Goal: Information Seeking & Learning: Find specific fact

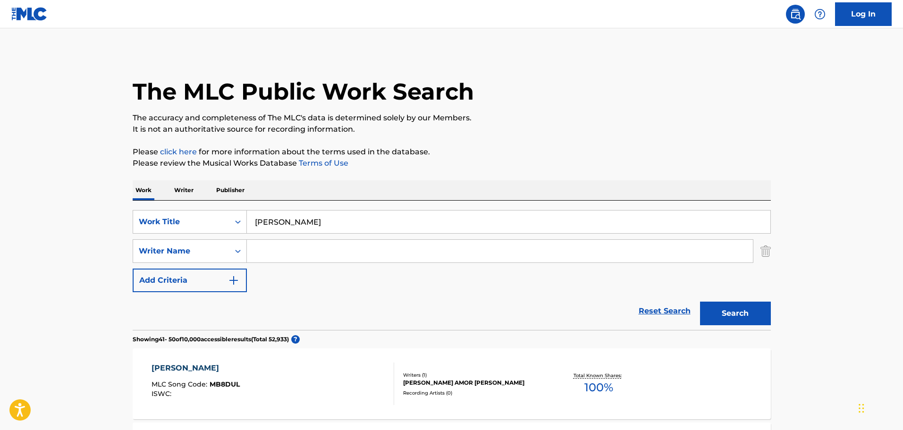
drag, startPoint x: 229, startPoint y: 213, endPoint x: 125, endPoint y: 194, distance: 106.1
type input "la lengua"
click at [700, 302] on button "Search" at bounding box center [735, 314] width 71 height 24
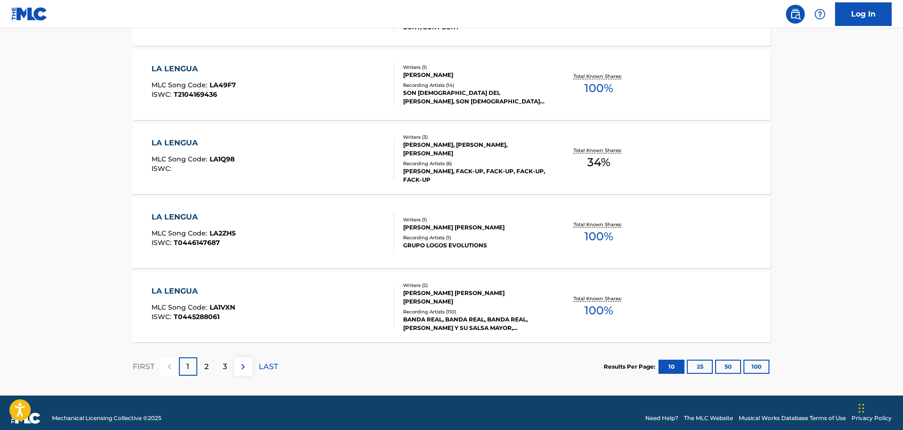
scroll to position [755, 0]
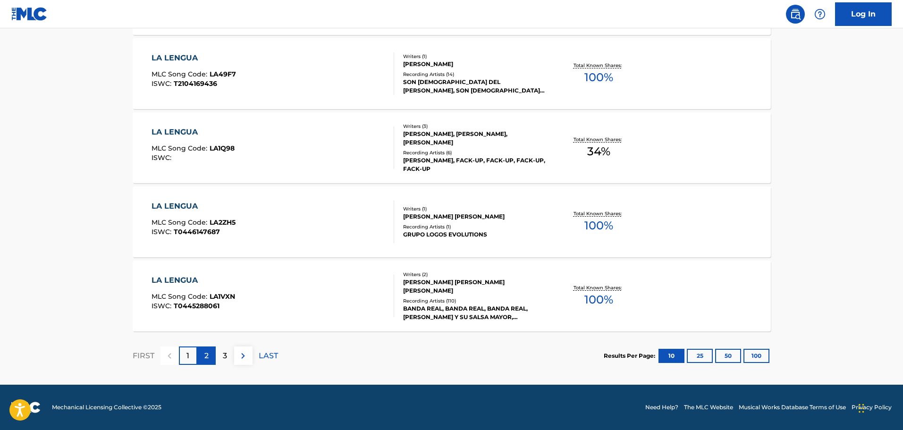
click at [203, 358] on div "2" at bounding box center [206, 355] width 18 height 18
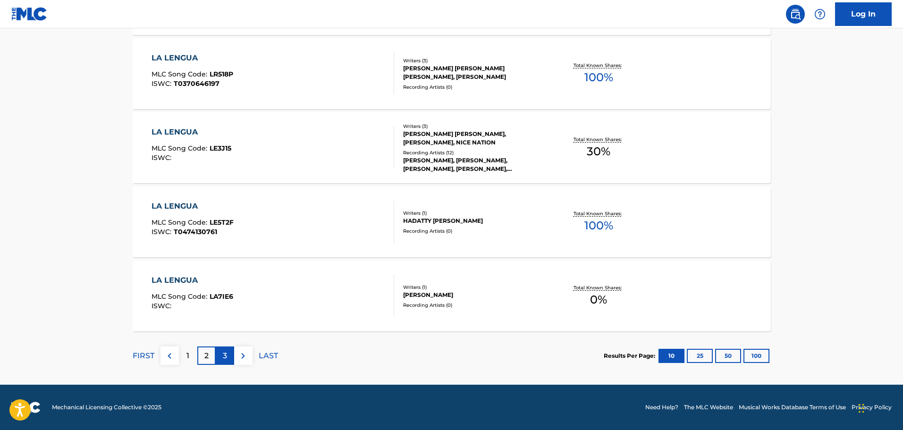
click at [219, 356] on div "3" at bounding box center [225, 355] width 18 height 18
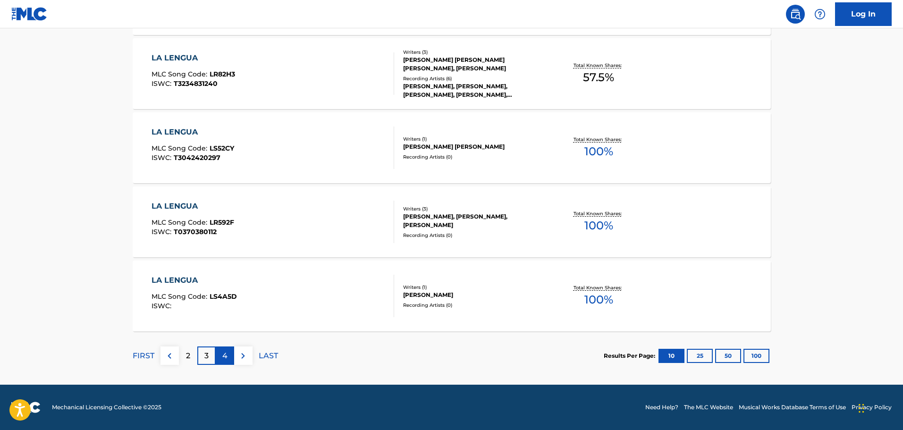
click at [226, 354] on p "4" at bounding box center [224, 355] width 5 height 11
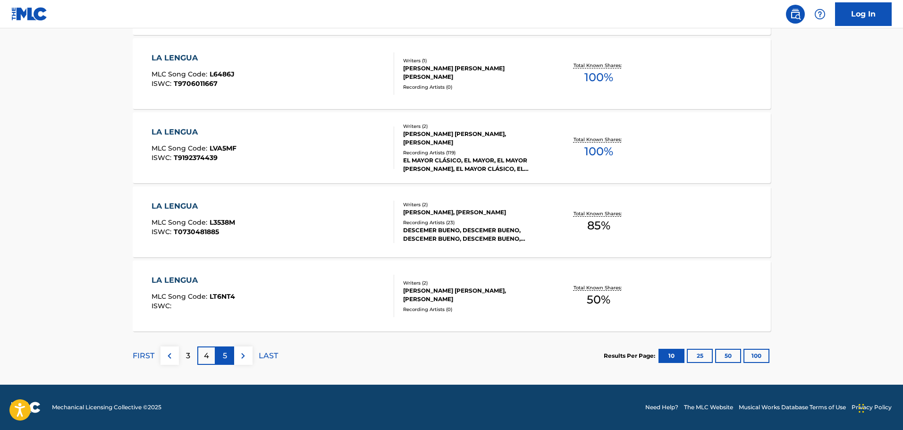
click at [227, 354] on div "5" at bounding box center [225, 355] width 18 height 18
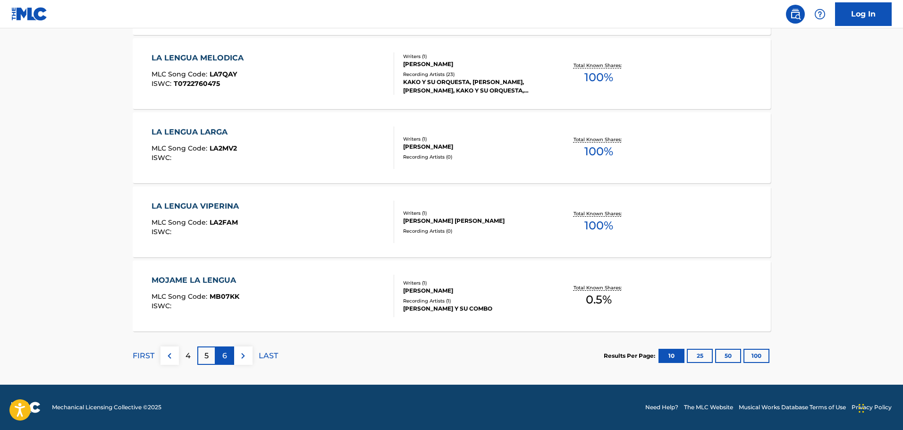
click at [226, 356] on p "6" at bounding box center [224, 355] width 5 height 11
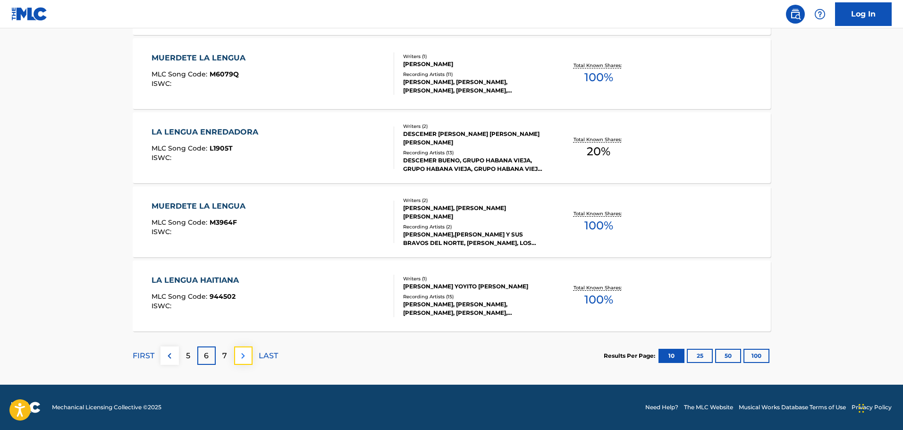
click at [241, 356] on img at bounding box center [242, 355] width 11 height 11
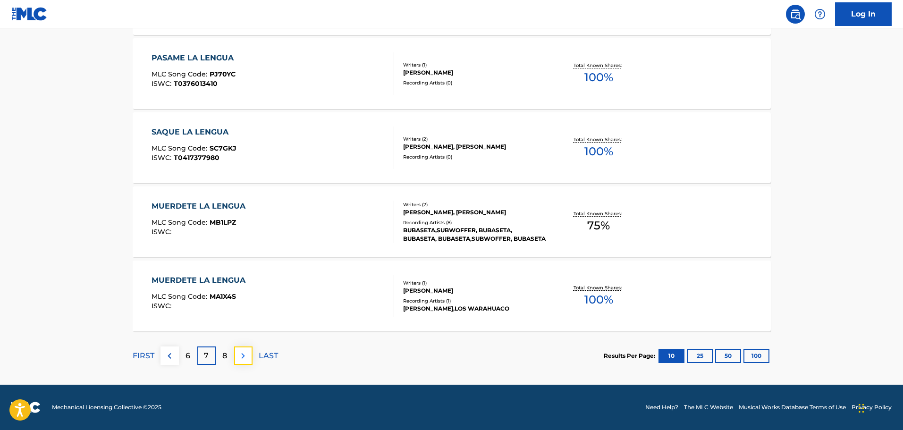
click at [246, 359] on img at bounding box center [242, 355] width 11 height 11
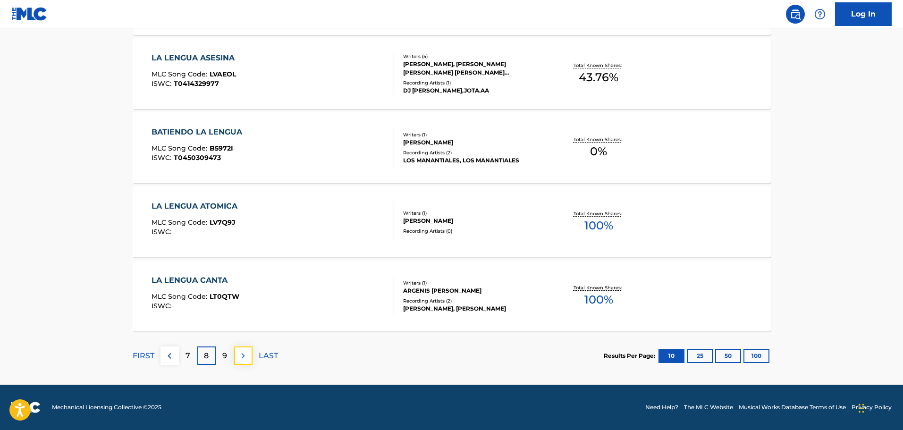
click at [247, 356] on img at bounding box center [242, 355] width 11 height 11
